Goal: Task Accomplishment & Management: Use online tool/utility

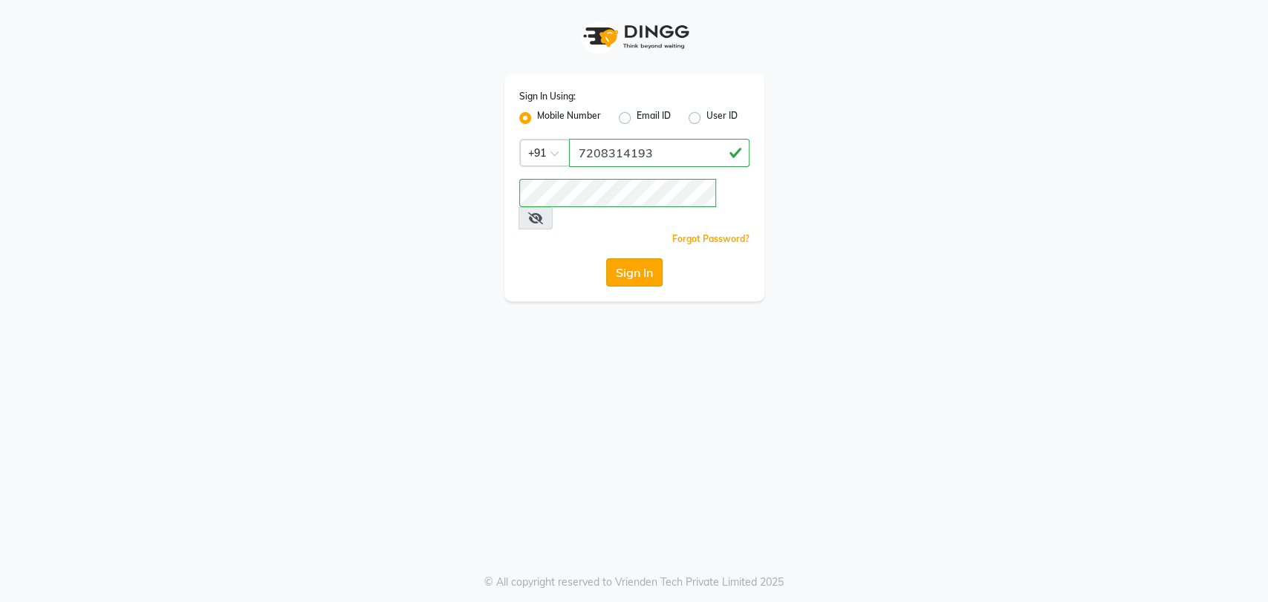
click at [645, 258] on button "Sign In" at bounding box center [634, 272] width 56 height 28
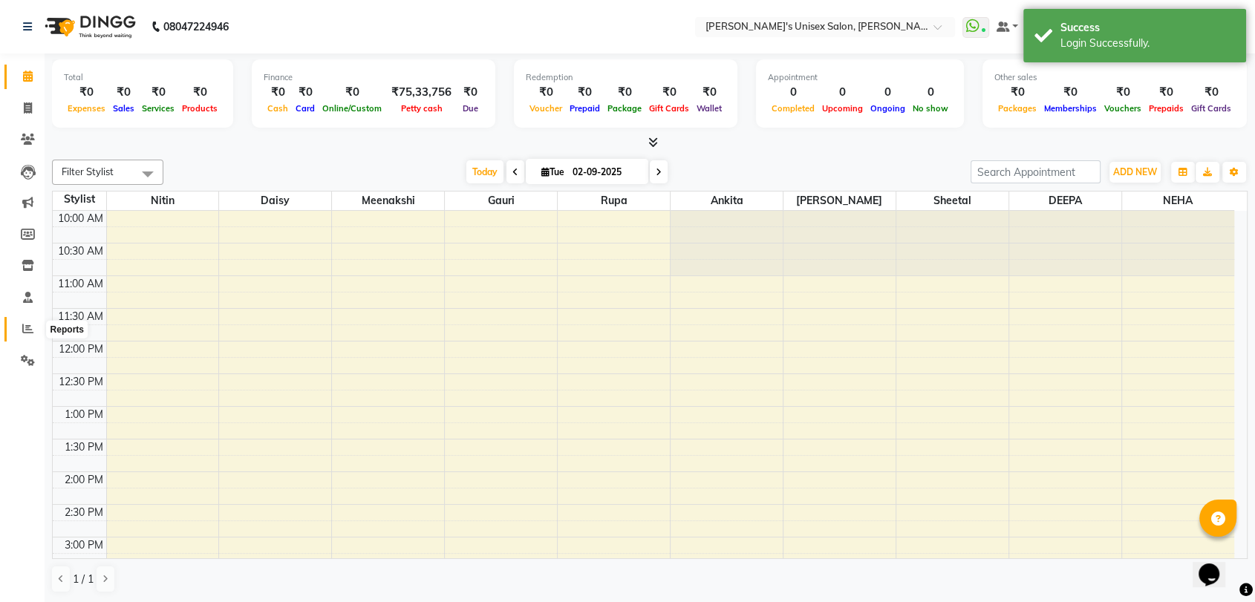
click at [26, 324] on icon at bounding box center [27, 328] width 11 height 11
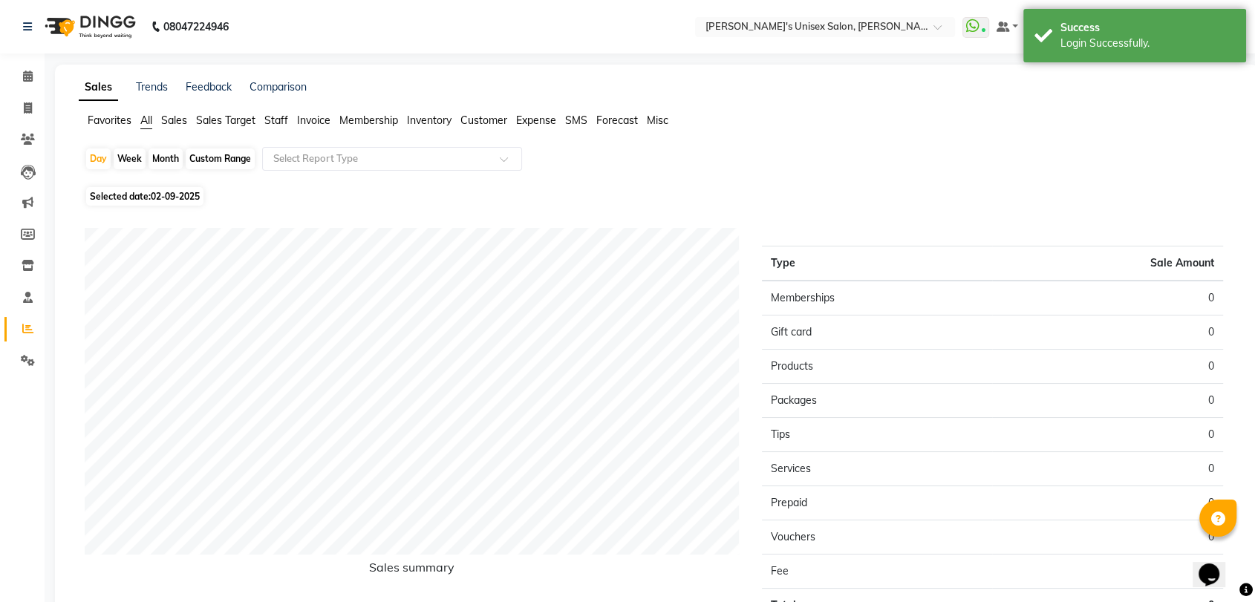
click at [174, 157] on div "Month" at bounding box center [166, 159] width 34 height 21
select select "9"
select select "2025"
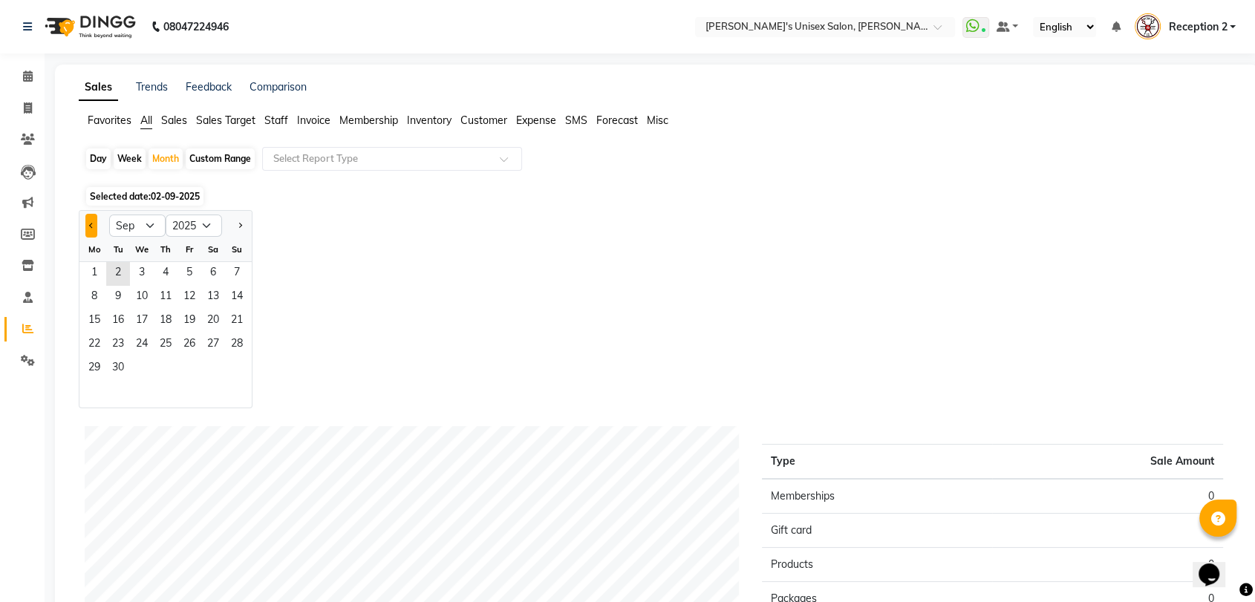
click at [85, 227] on button "Previous month" at bounding box center [91, 226] width 12 height 24
select select "8"
click at [236, 366] on span "31" at bounding box center [237, 369] width 24 height 24
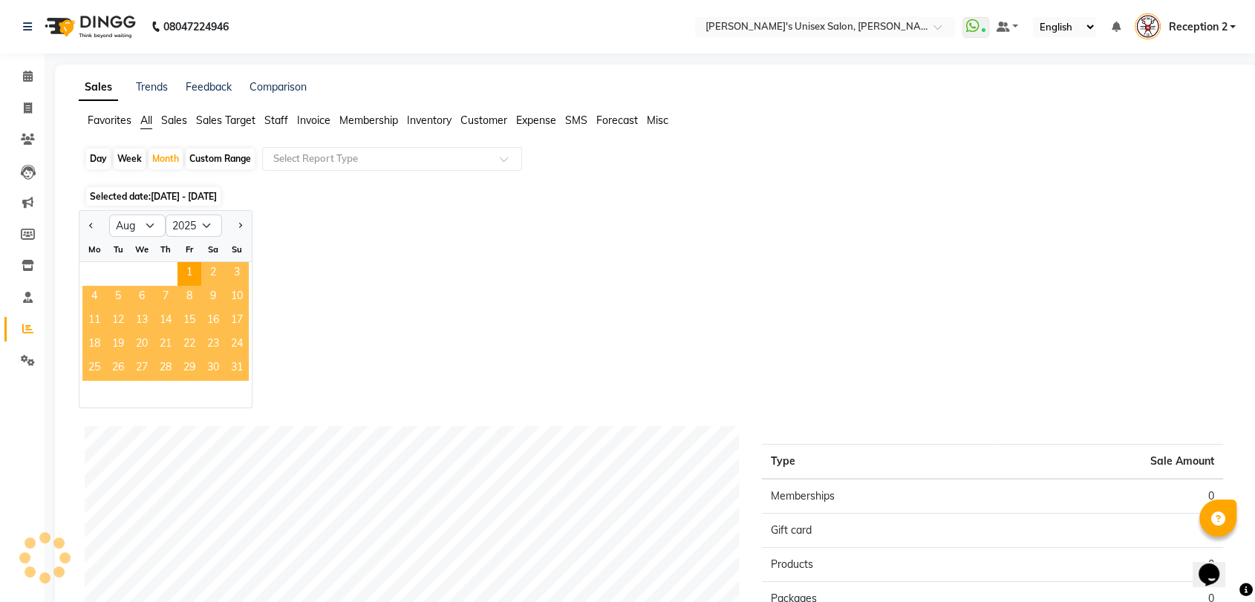
click at [236, 366] on span "31" at bounding box center [237, 369] width 24 height 24
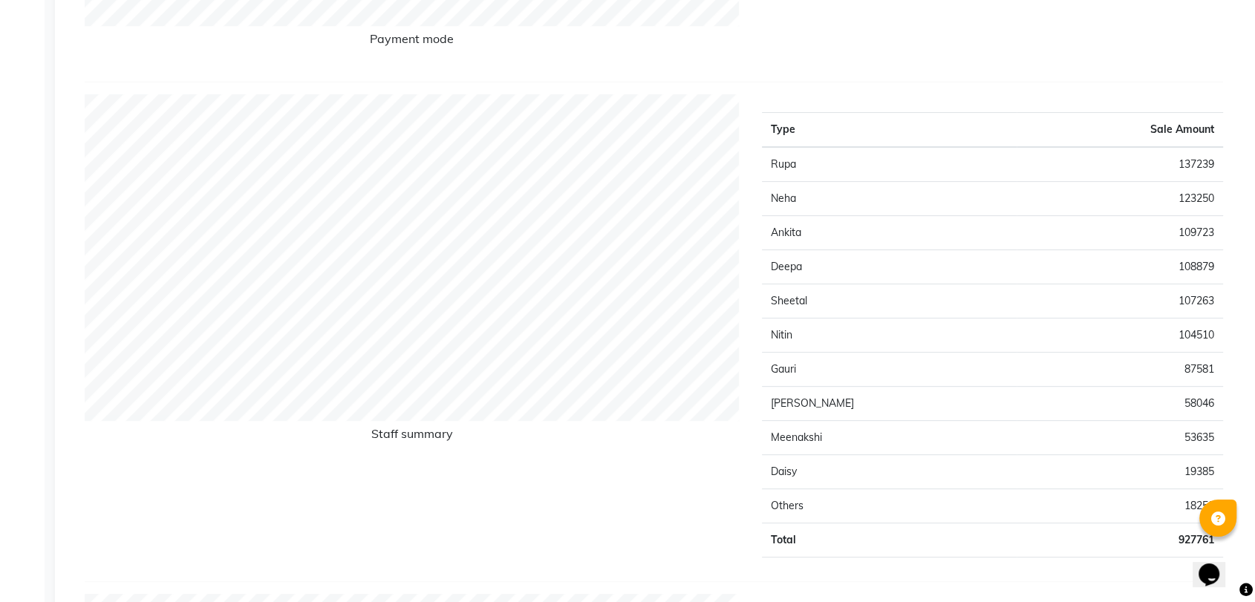
scroll to position [535, 0]
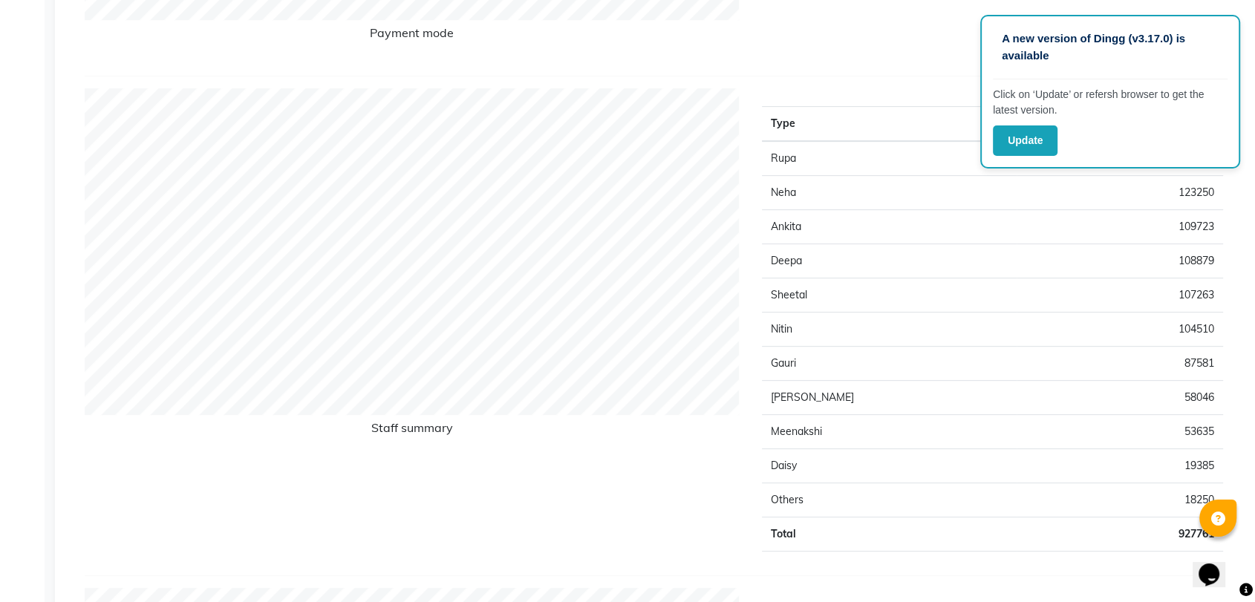
click at [567, 493] on div "Staff summary" at bounding box center [412, 325] width 677 height 475
